Goal: Book appointment/travel/reservation

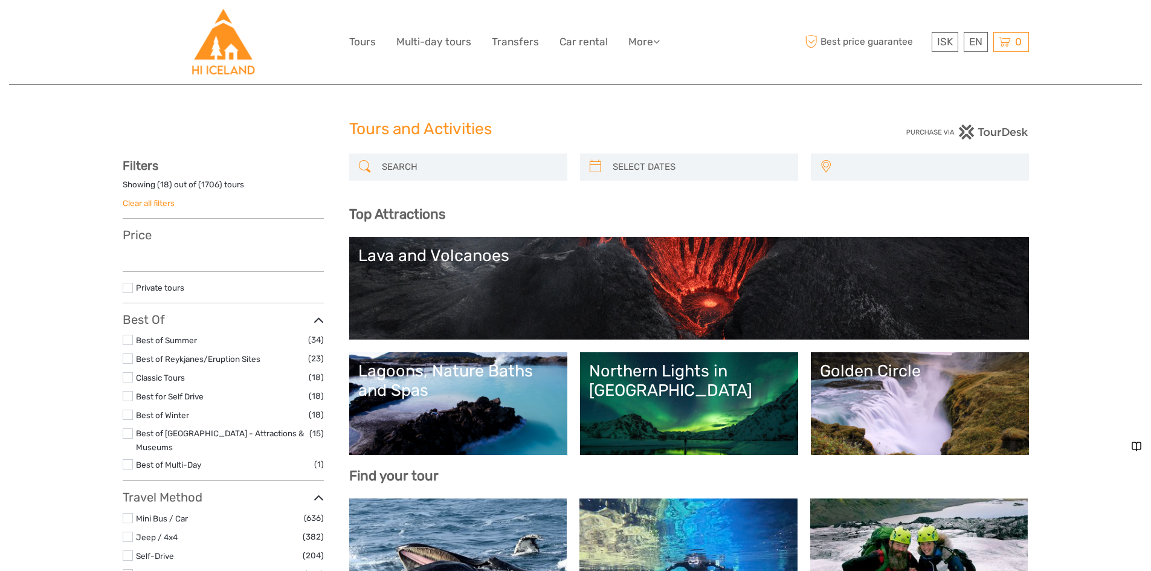
select select
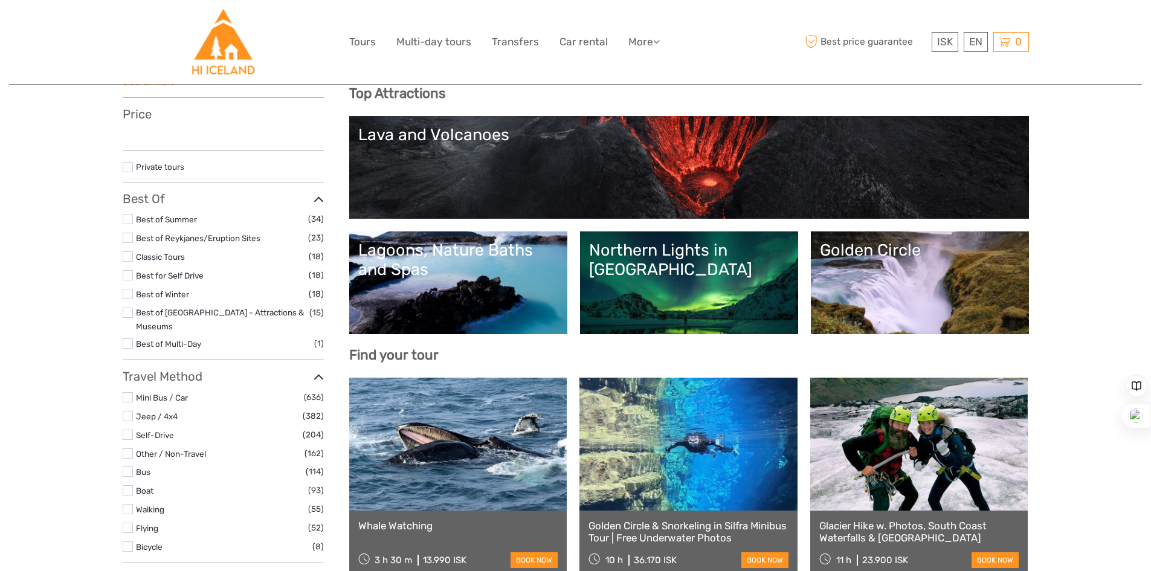
select select
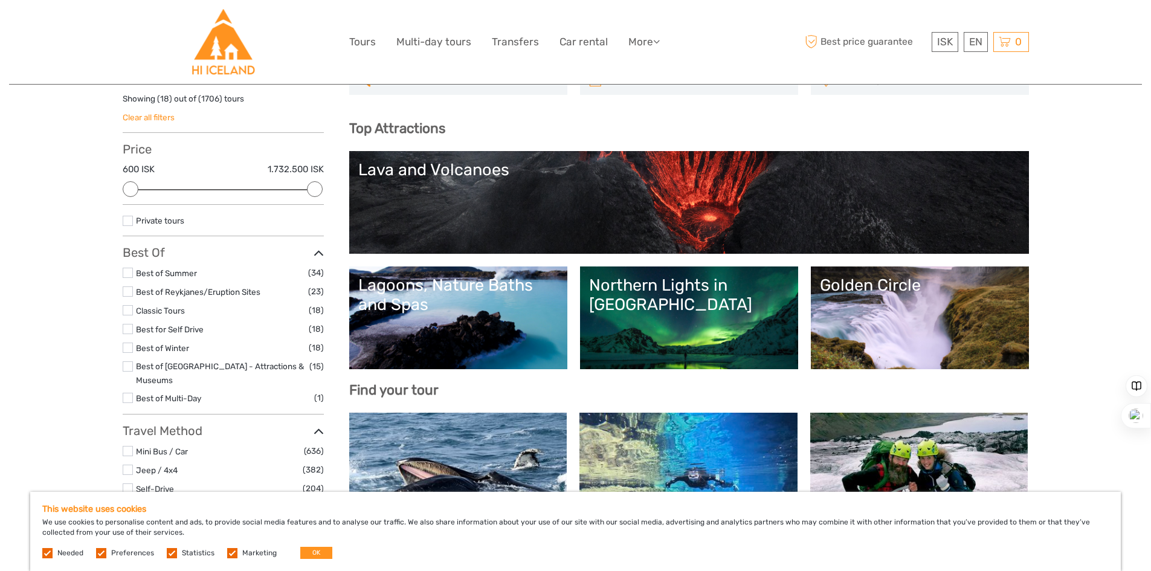
scroll to position [60, 0]
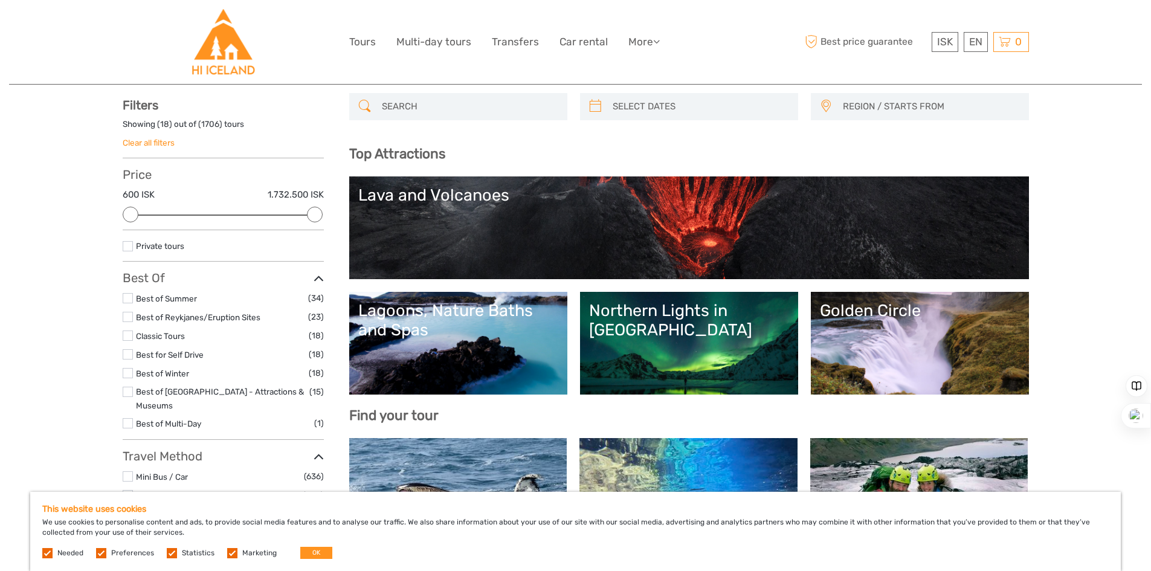
click at [877, 341] on link "Golden Circle" at bounding box center [920, 343] width 200 height 85
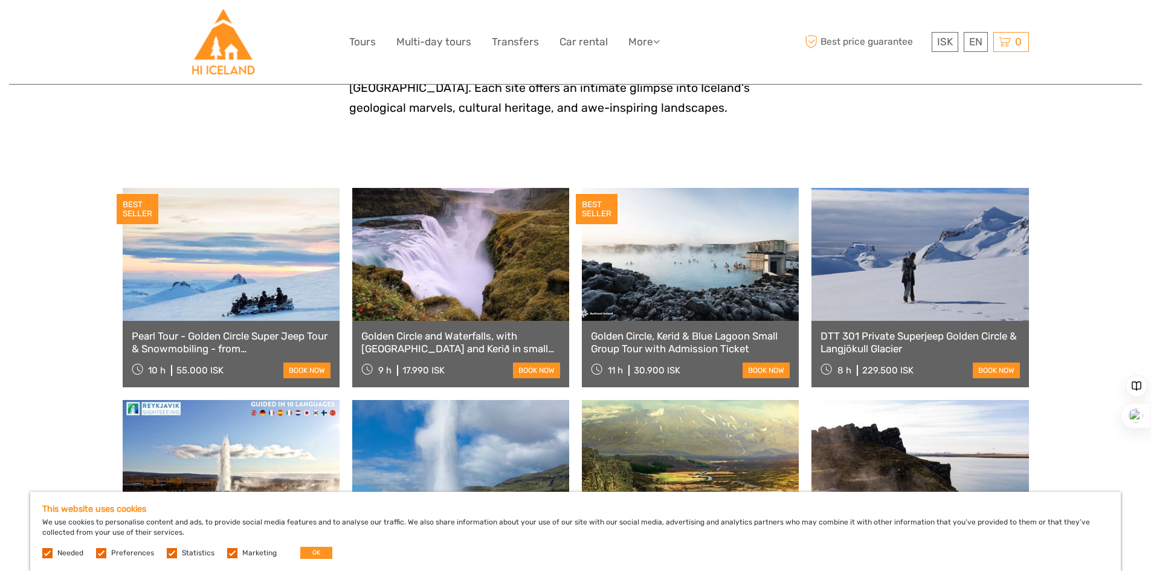
scroll to position [544, 0]
